Goal: Task Accomplishment & Management: Use online tool/utility

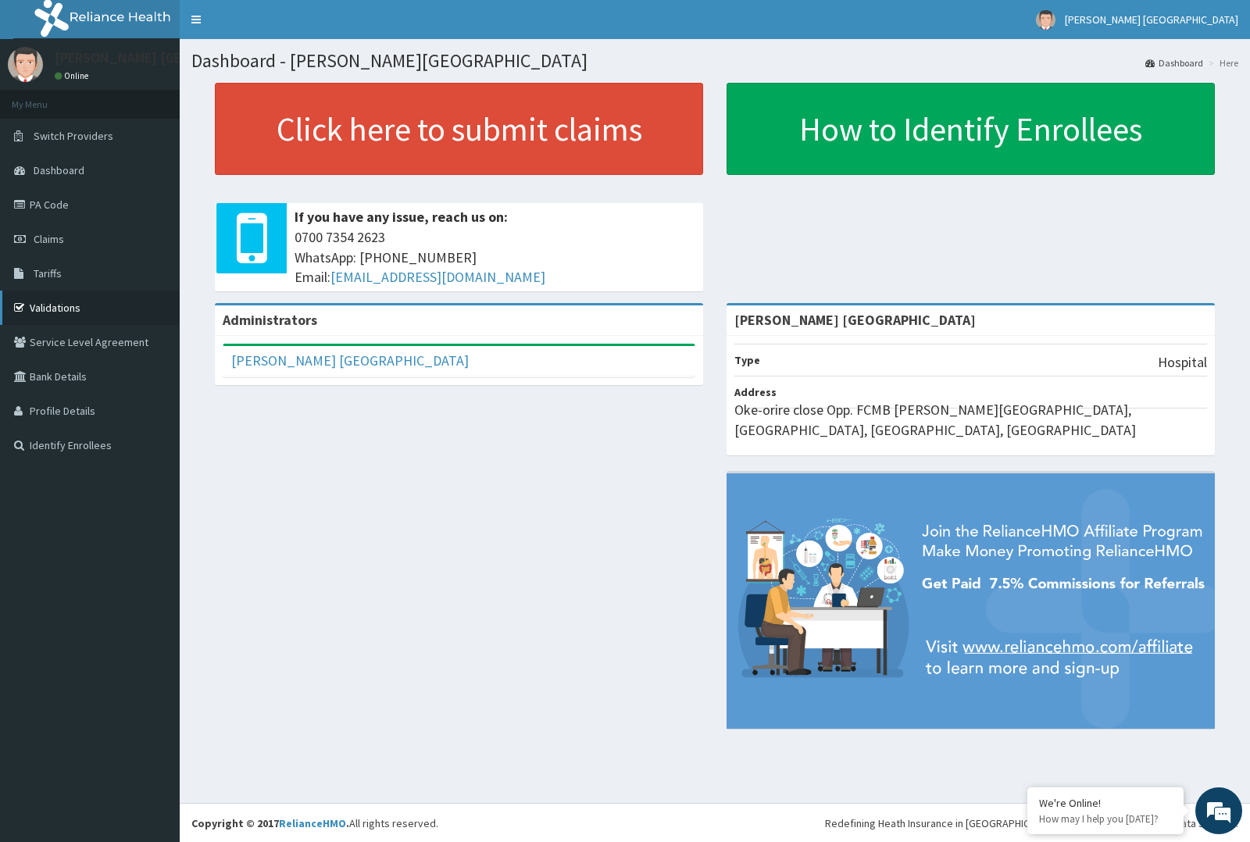
click at [59, 311] on link "Validations" at bounding box center [90, 308] width 180 height 34
